Goal: Task Accomplishment & Management: Use online tool/utility

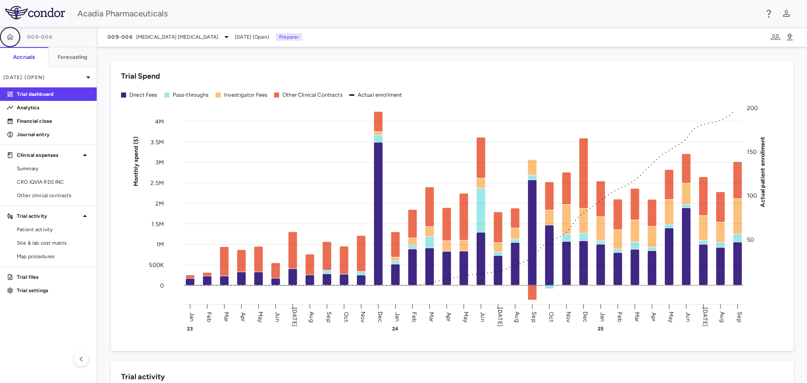
click at [4, 40] on button "button" at bounding box center [10, 37] width 20 height 20
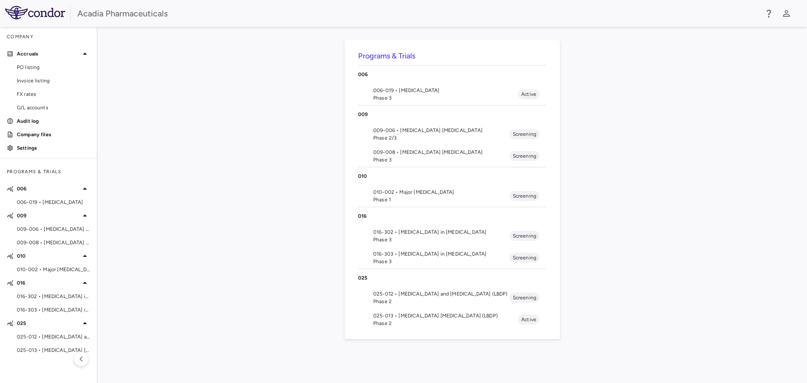
click at [430, 297] on span "025-012 • [MEDICAL_DATA] and [MEDICAL_DATA] (LBDP)" at bounding box center [441, 294] width 136 height 8
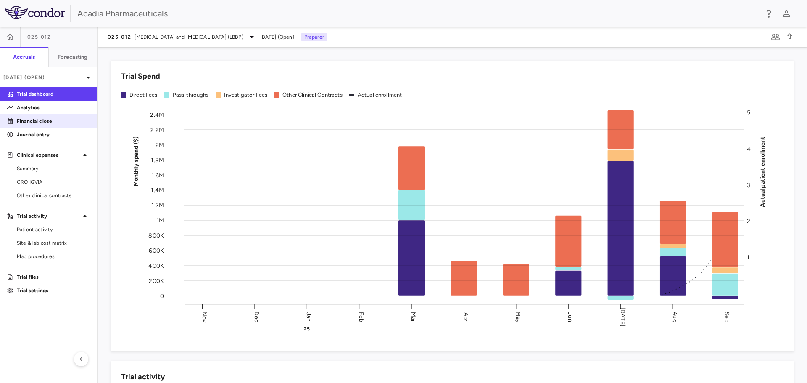
drag, startPoint x: 50, startPoint y: 126, endPoint x: 3, endPoint y: 117, distance: 47.6
click at [50, 126] on link "Financial close" at bounding box center [48, 121] width 97 height 13
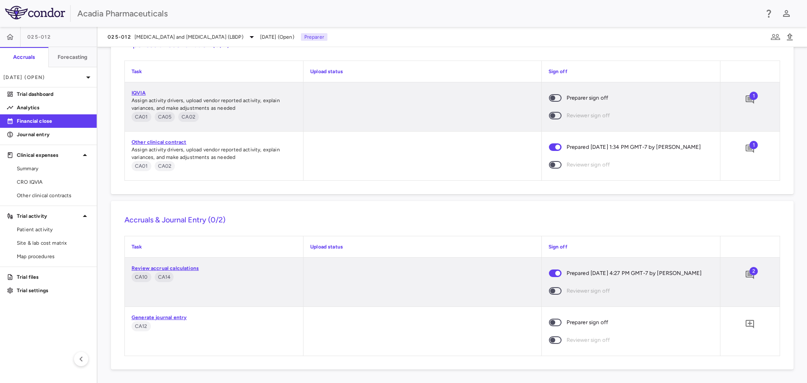
scroll to position [1180, 0]
click at [48, 95] on p "Trial dashboard" at bounding box center [53, 94] width 73 height 8
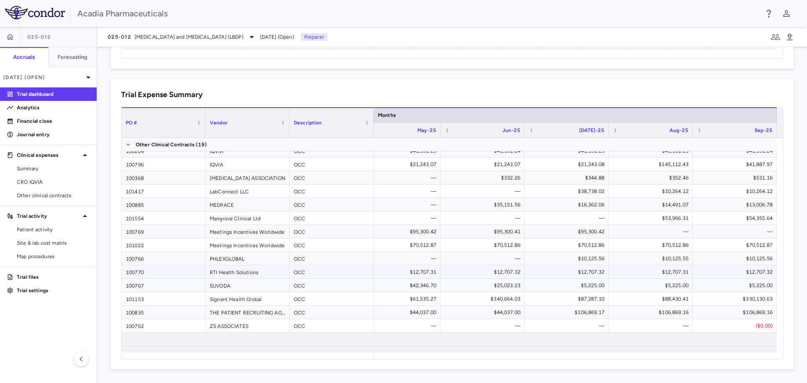
scroll to position [148, 0]
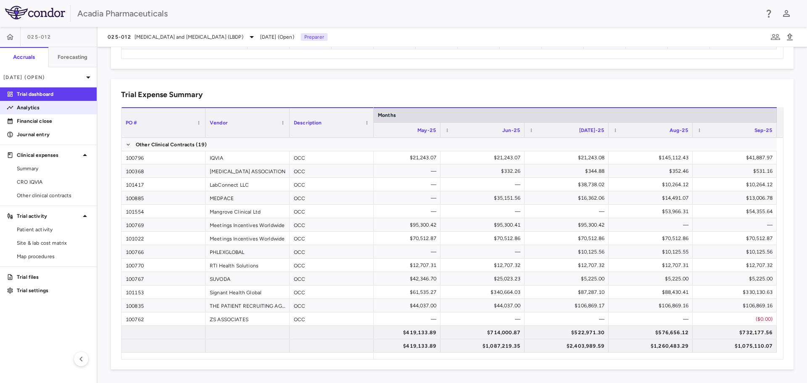
click at [40, 111] on p "Analytics" at bounding box center [53, 108] width 73 height 8
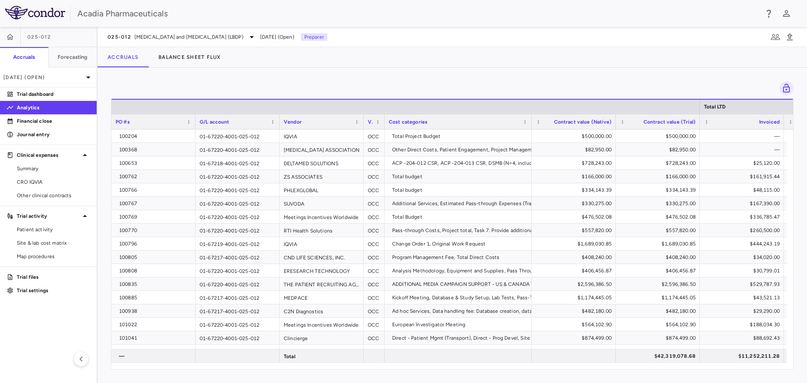
click at [359, 125] on div "Vendor" at bounding box center [322, 121] width 84 height 15
click at [358, 123] on span at bounding box center [356, 121] width 5 height 5
click at [365, 133] on span "Sort Ascending" at bounding box center [394, 135] width 62 height 12
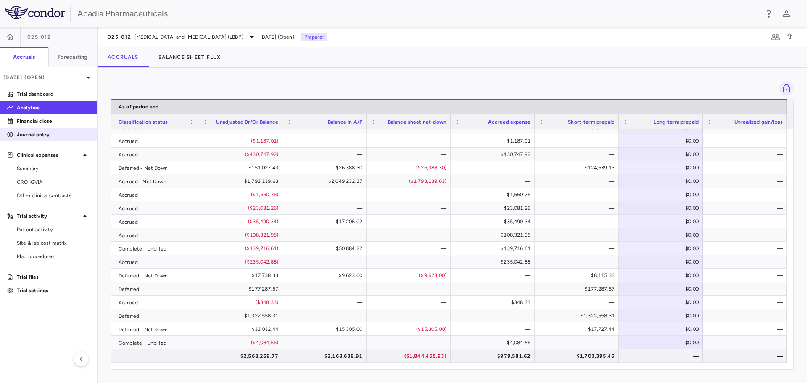
click at [55, 135] on p "Journal entry" at bounding box center [53, 135] width 73 height 8
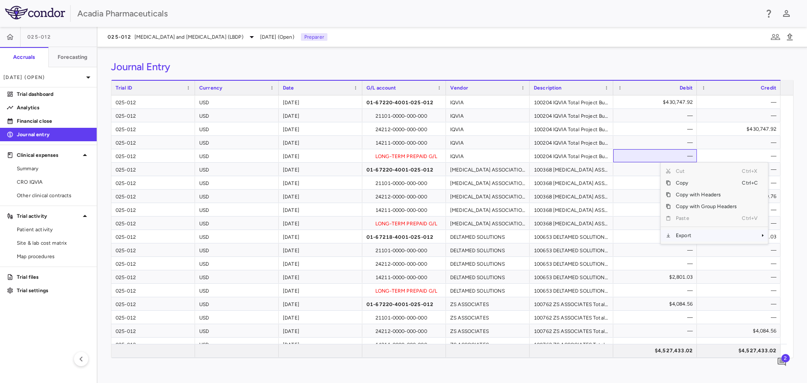
click at [693, 235] on span "Export" at bounding box center [706, 236] width 71 height 12
click at [695, 237] on span "Export" at bounding box center [706, 236] width 71 height 12
click at [637, 251] on span "Excel Export" at bounding box center [637, 250] width 40 height 12
